Goal: Task Accomplishment & Management: Manage account settings

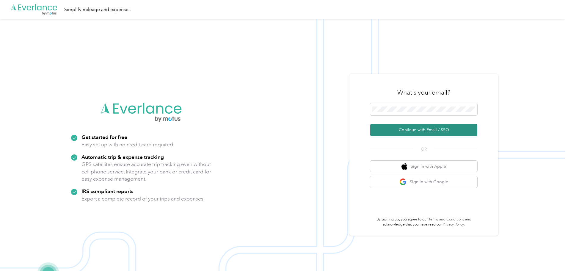
click at [422, 128] on button "Continue with Email / SSO" at bounding box center [423, 130] width 107 height 12
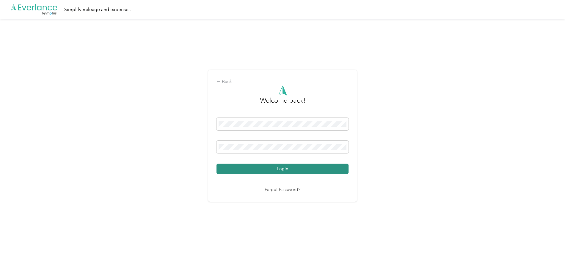
click at [268, 167] on button "Login" at bounding box center [283, 169] width 132 height 10
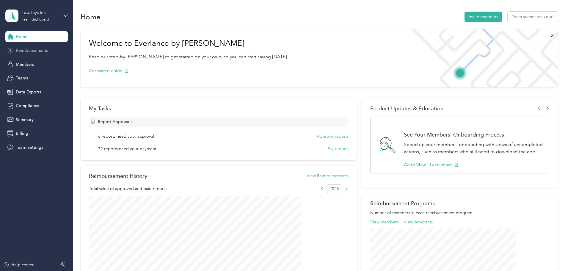
click at [47, 51] on span "Reimbursements" at bounding box center [32, 50] width 32 height 6
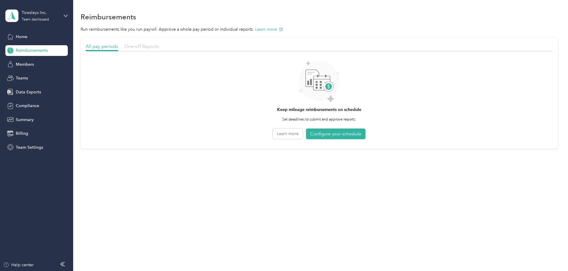
click at [159, 48] on span "One-off Reports" at bounding box center [141, 46] width 34 height 6
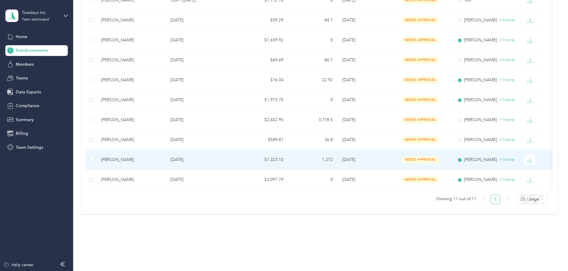
scroll to position [128, 0]
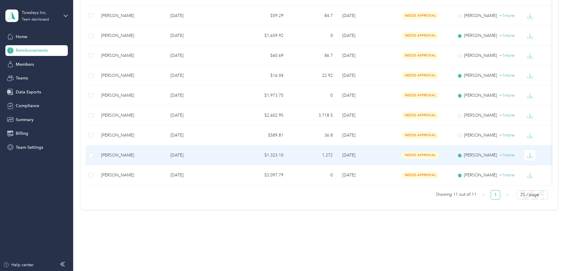
click at [234, 152] on p "[DATE]" at bounding box center [201, 155] width 63 height 7
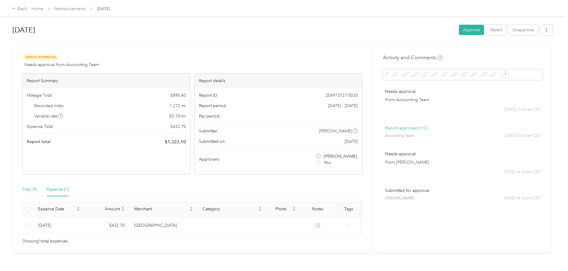
click at [37, 189] on div "Trips (9)" at bounding box center [29, 189] width 15 height 7
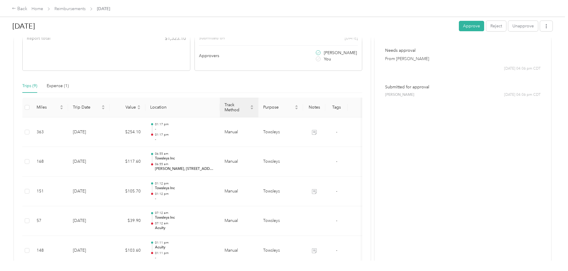
scroll to position [119, 0]
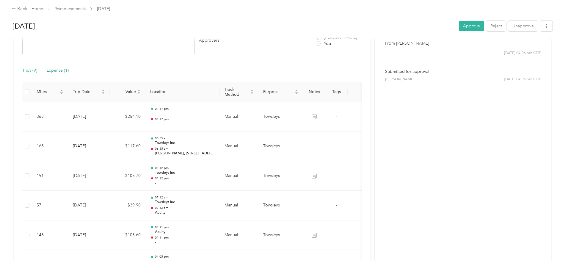
click at [69, 68] on div "Expense (1)" at bounding box center [58, 70] width 22 height 7
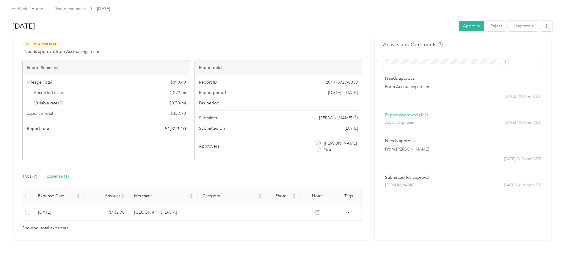
scroll to position [22, 0]
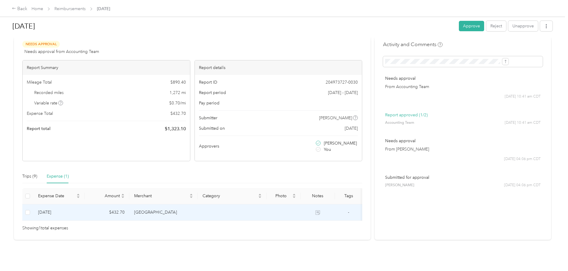
click at [323, 204] on td at bounding box center [318, 212] width 34 height 16
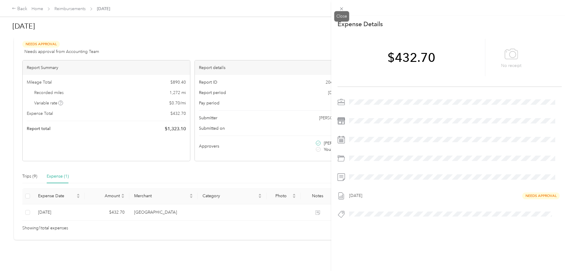
click at [340, 12] on div "Close" at bounding box center [341, 16] width 15 height 10
click at [341, 9] on icon at bounding box center [341, 8] width 5 height 5
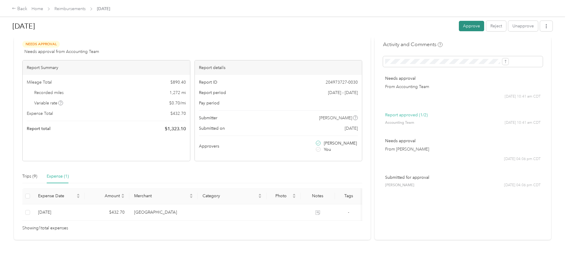
click at [459, 27] on button "Approve" at bounding box center [471, 26] width 25 height 10
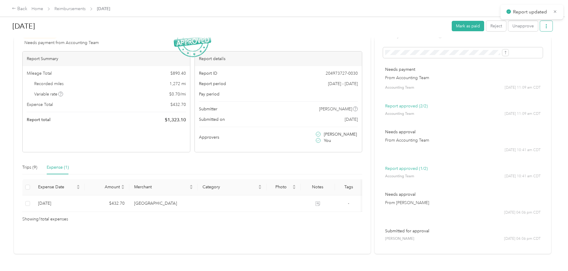
click at [544, 27] on icon "button" at bounding box center [546, 26] width 4 height 4
click at [480, 49] on span "Download" at bounding box center [481, 48] width 20 height 6
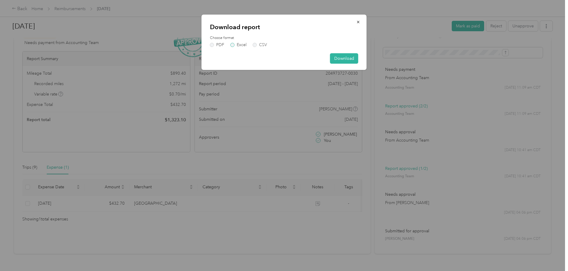
click at [233, 44] on label "Excel" at bounding box center [238, 45] width 16 height 4
click at [339, 57] on button "Download" at bounding box center [344, 58] width 28 height 10
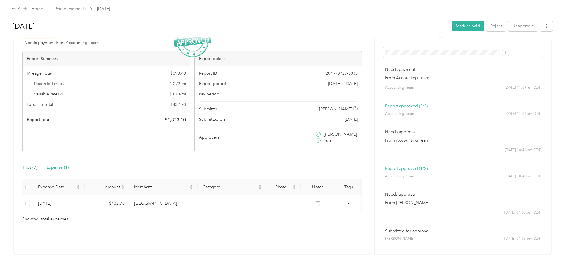
click at [37, 167] on div "Trips (9)" at bounding box center [29, 167] width 15 height 7
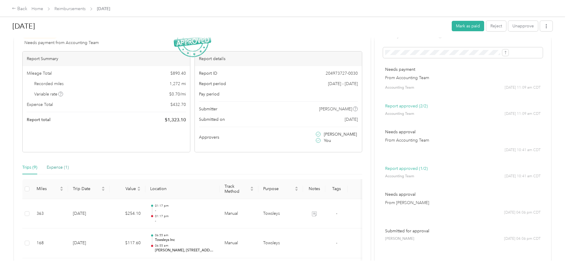
click at [69, 169] on div "Expense (1)" at bounding box center [58, 167] width 22 height 7
